Goal: Task Accomplishment & Management: Use online tool/utility

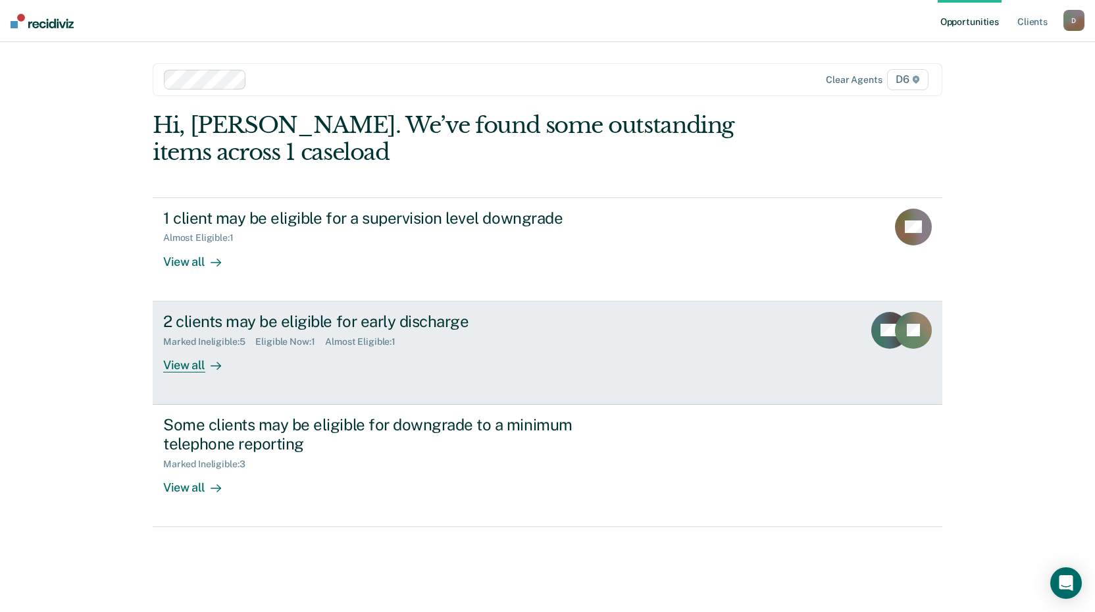
click at [188, 368] on div "View all" at bounding box center [200, 360] width 74 height 26
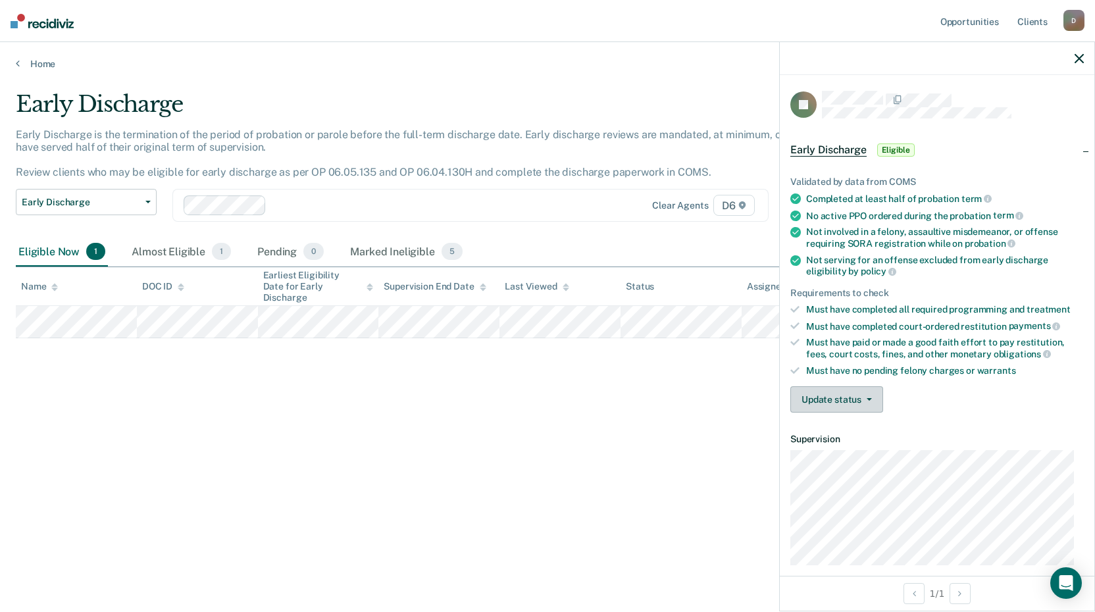
click at [870, 398] on icon "button" at bounding box center [869, 399] width 5 height 3
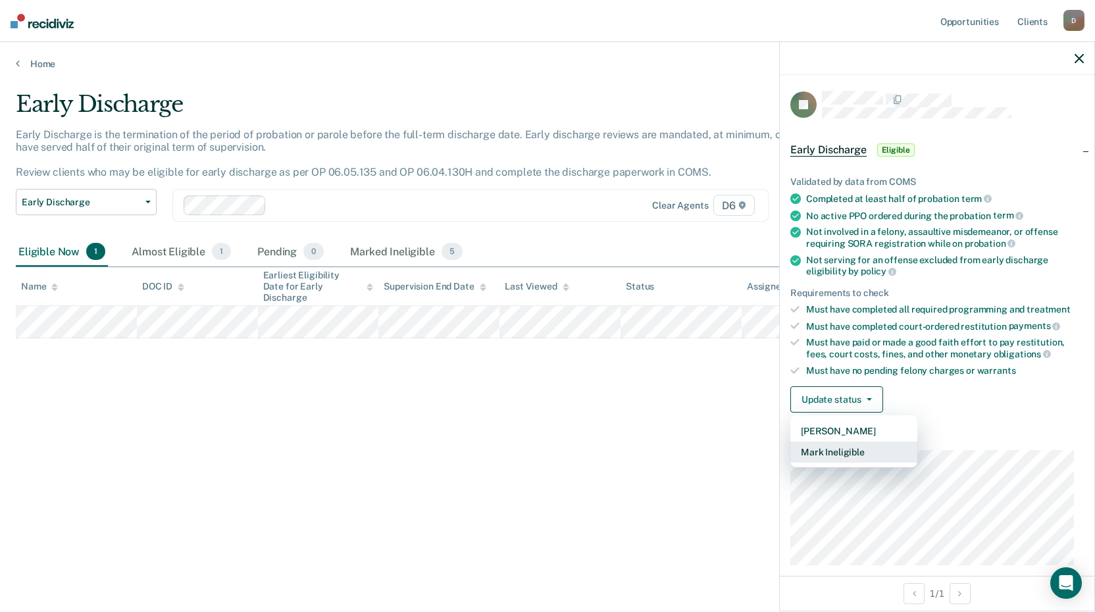
click at [850, 453] on button "Mark Ineligible" at bounding box center [853, 452] width 127 height 21
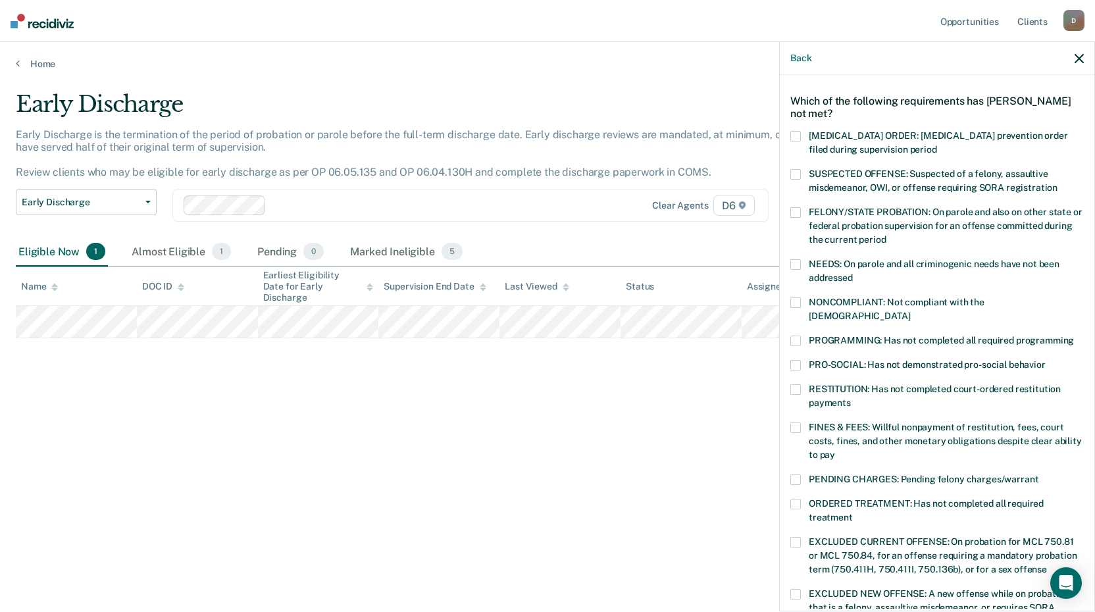
scroll to position [132, 0]
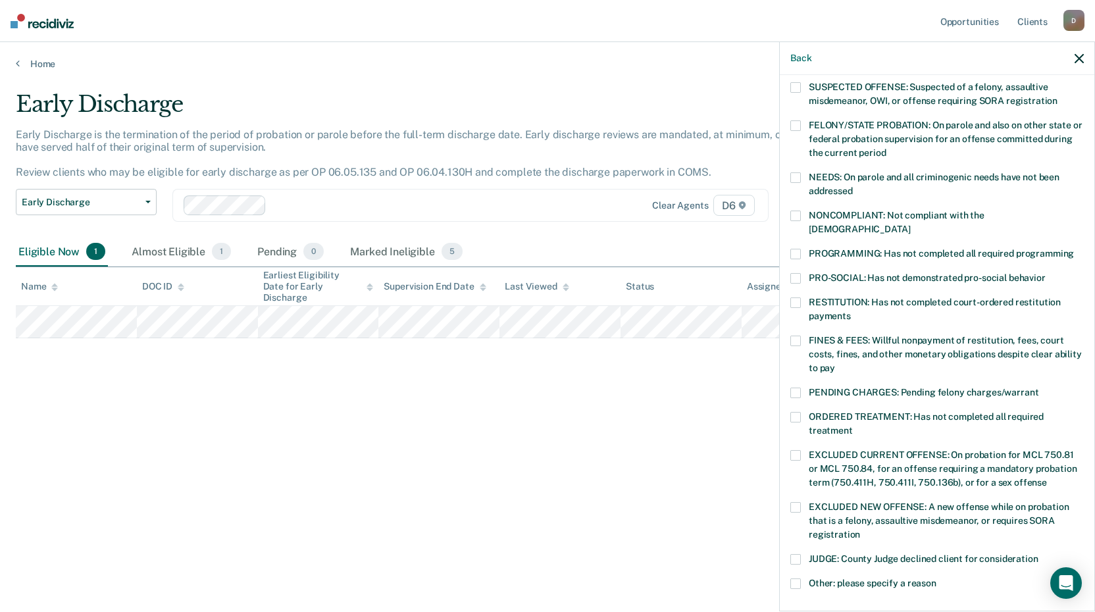
click at [797, 249] on span at bounding box center [795, 254] width 11 height 11
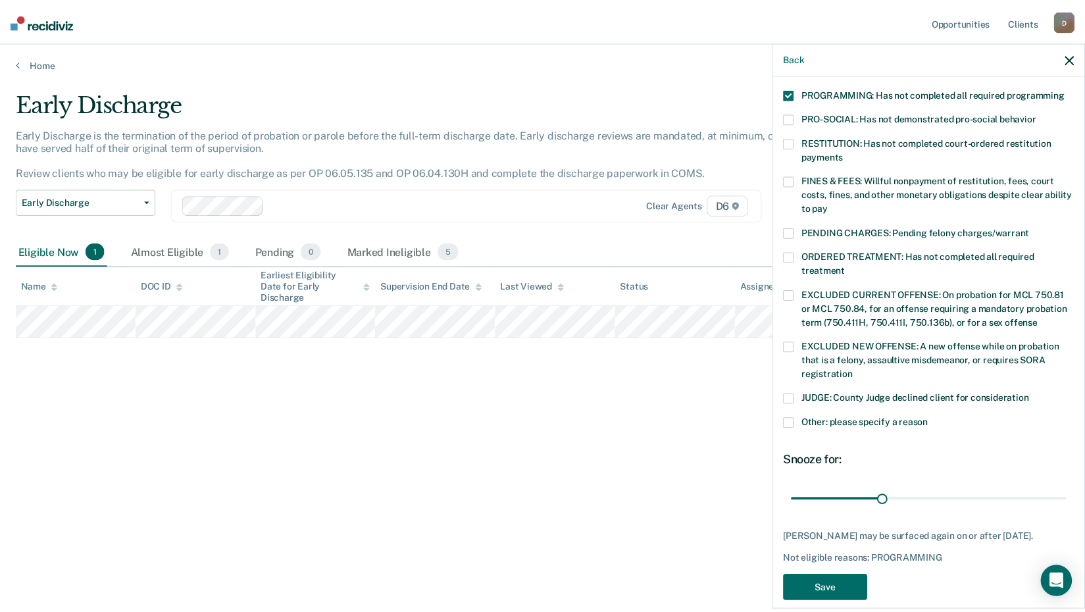
scroll to position [294, 0]
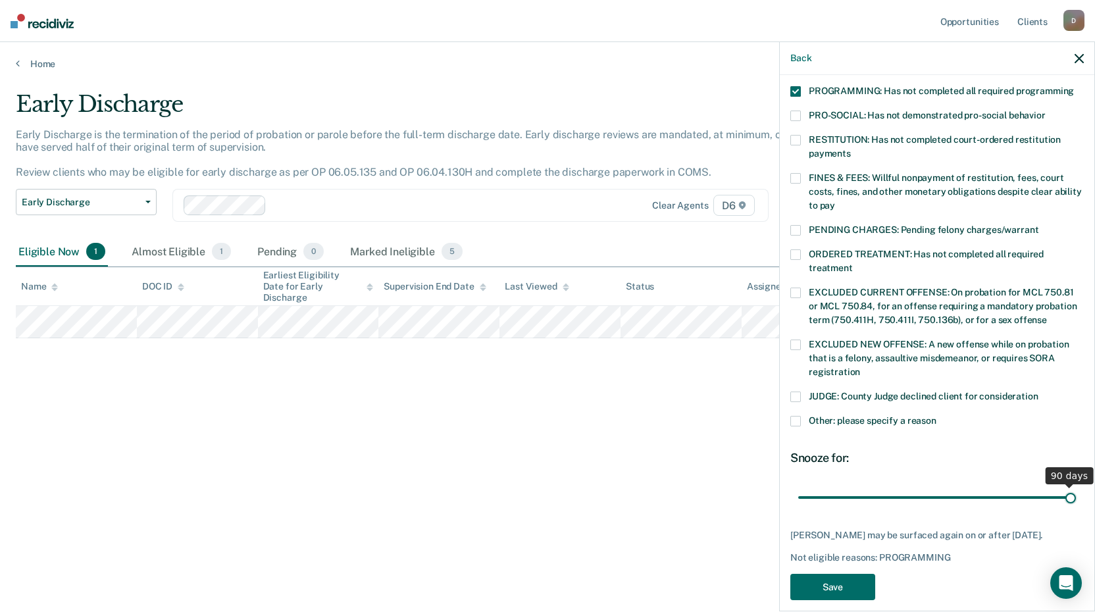
drag, startPoint x: 887, startPoint y: 483, endPoint x: 1068, endPoint y: 480, distance: 181.0
type input "90"
click at [1068, 486] on input "range" at bounding box center [937, 497] width 278 height 23
click at [843, 574] on button "Save" at bounding box center [832, 587] width 85 height 27
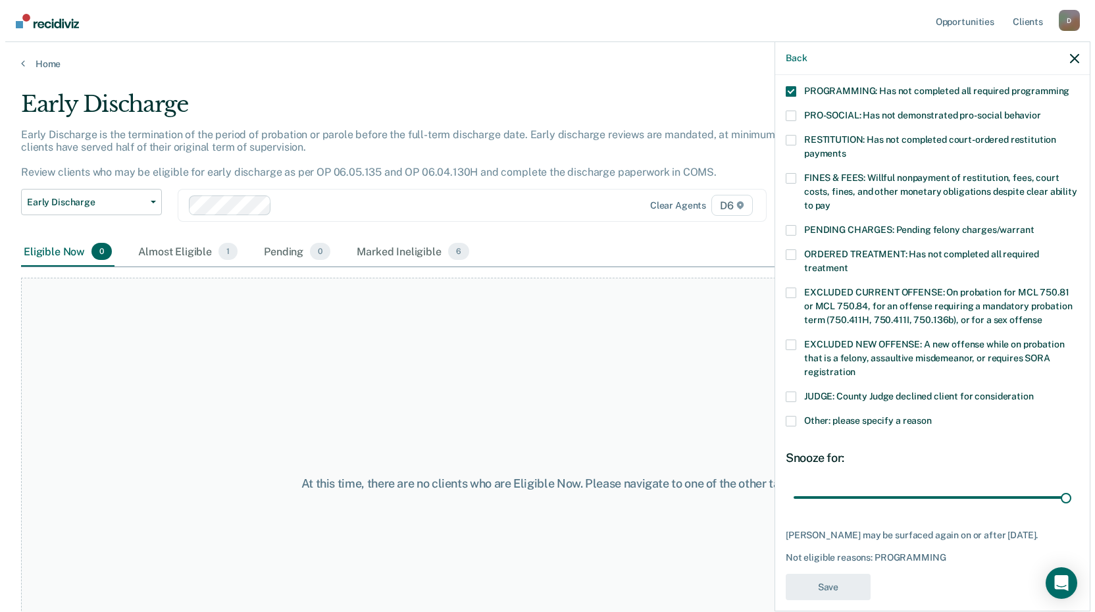
scroll to position [223, 0]
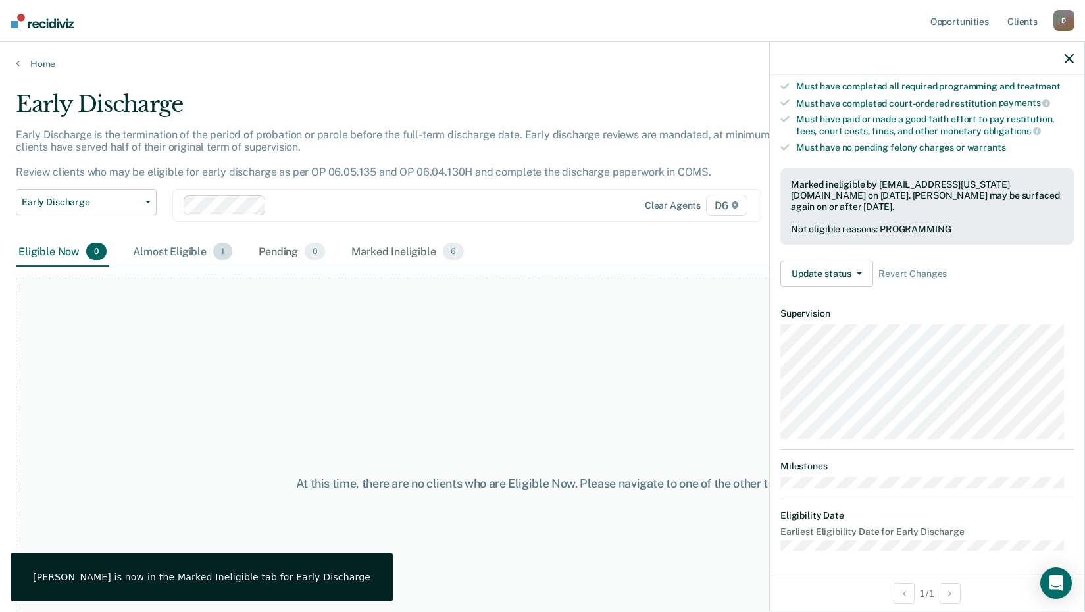
click at [166, 243] on div "Almost Eligible 1" at bounding box center [182, 252] width 105 height 29
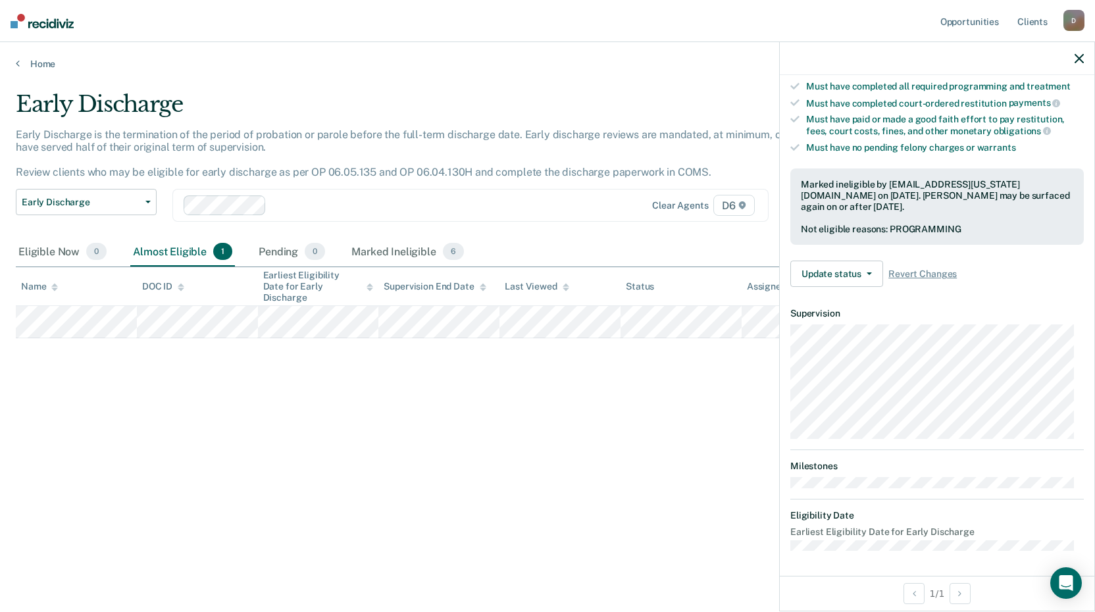
click at [38, 57] on div "Home" at bounding box center [547, 56] width 1095 height 28
click at [37, 64] on link "Home" at bounding box center [547, 64] width 1063 height 12
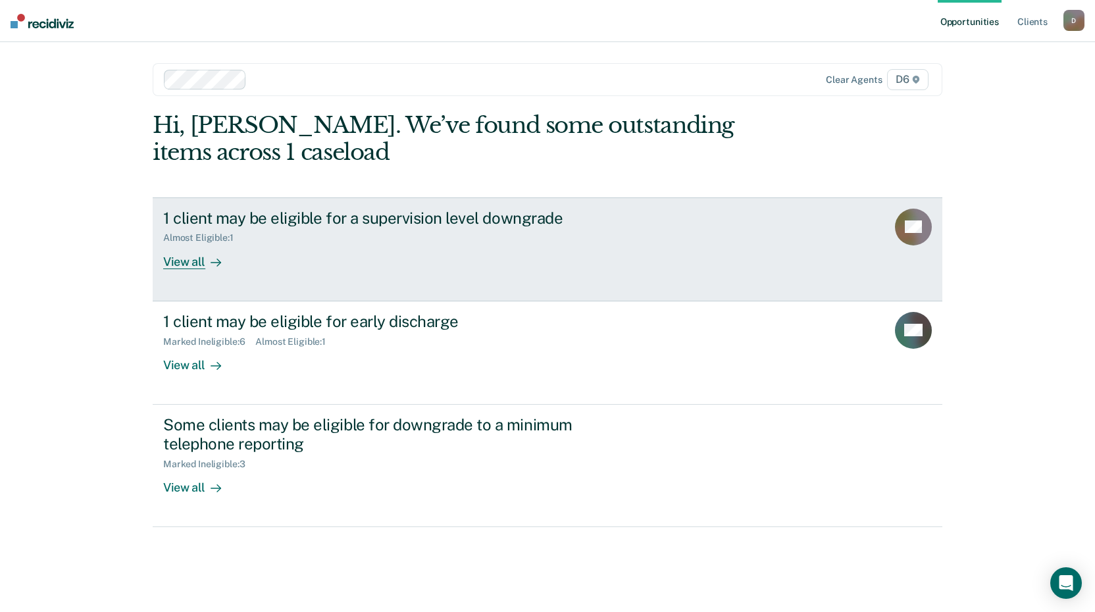
click at [194, 265] on div "View all" at bounding box center [200, 256] width 74 height 26
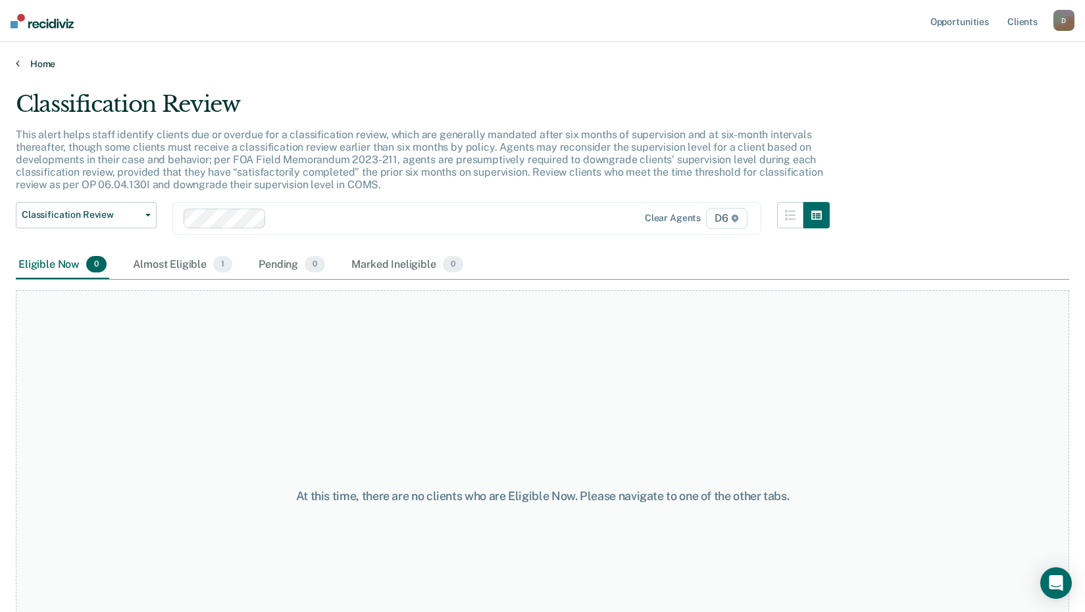
click at [44, 66] on link "Home" at bounding box center [542, 64] width 1053 height 12
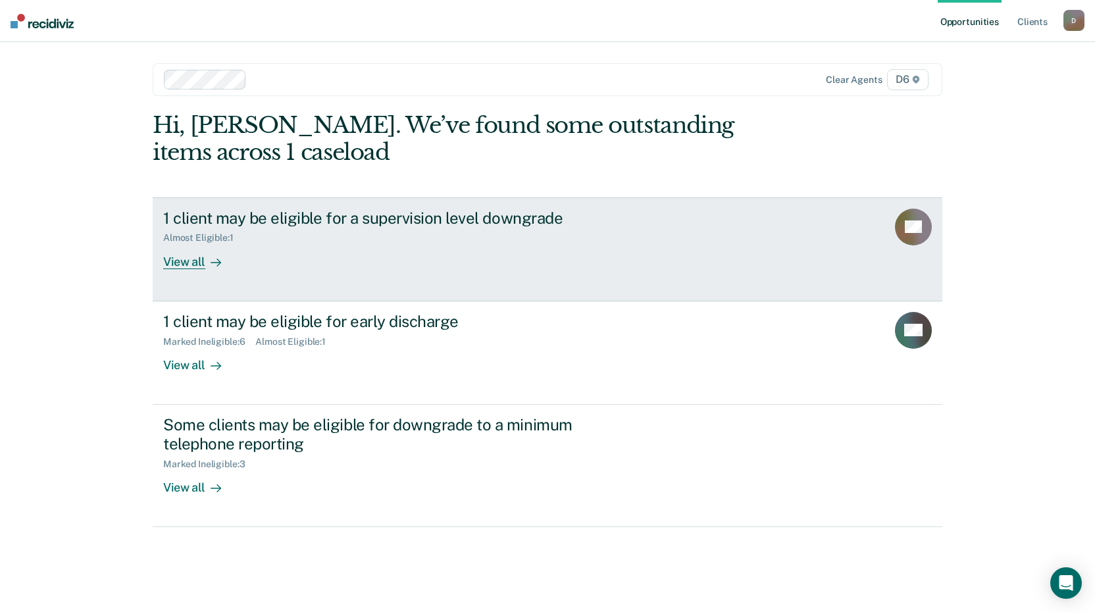
click at [189, 262] on div "View all" at bounding box center [200, 256] width 74 height 26
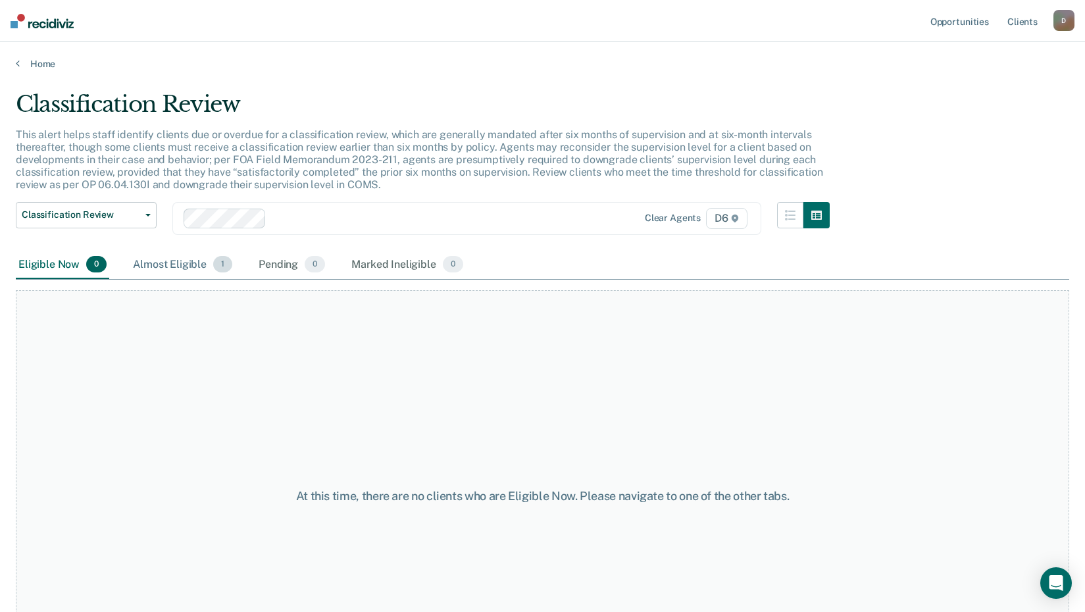
click at [175, 261] on div "Almost Eligible 1" at bounding box center [182, 265] width 105 height 29
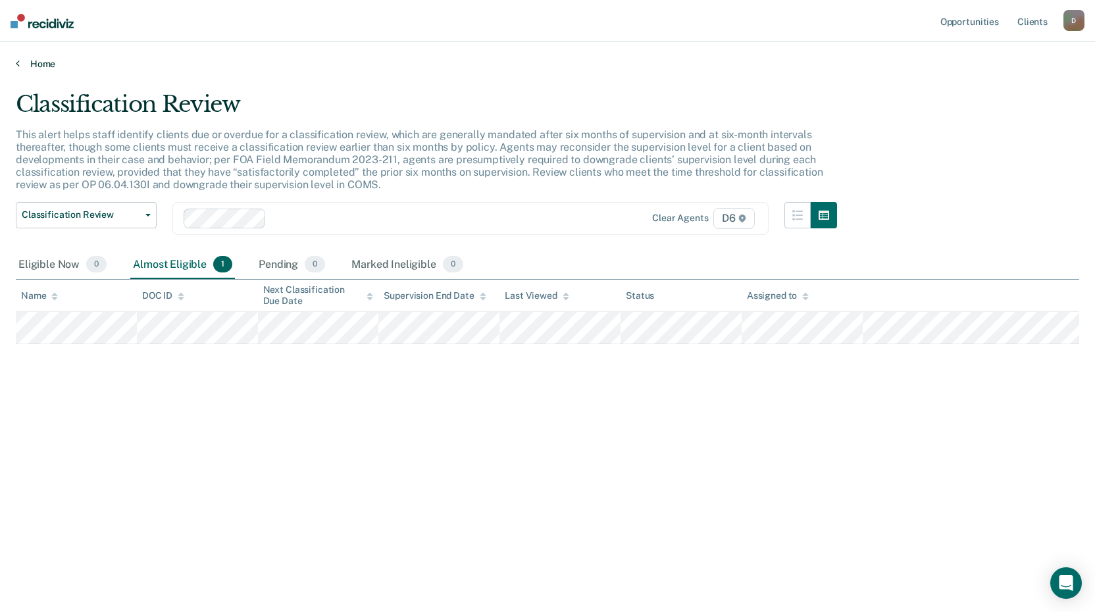
click at [41, 61] on link "Home" at bounding box center [547, 64] width 1063 height 12
